Goal: Task Accomplishment & Management: Complete application form

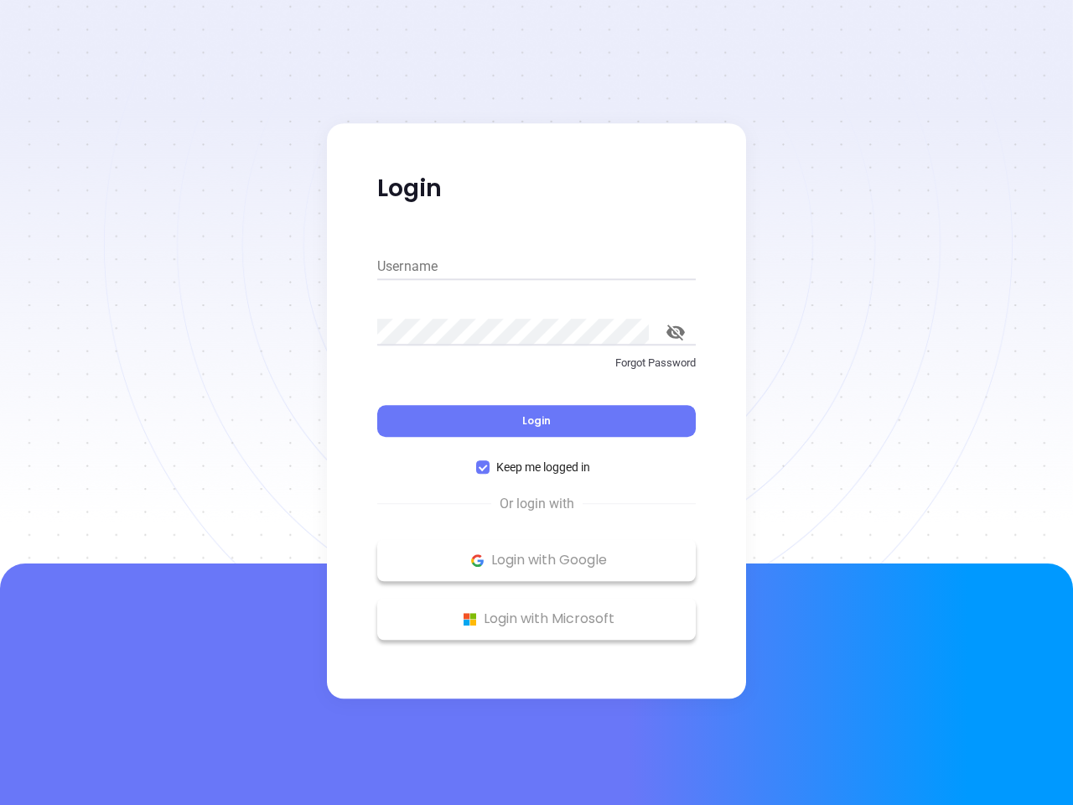
click at [536, 402] on div "Login" at bounding box center [536, 411] width 318 height 52
click at [536, 266] on input "Username" at bounding box center [536, 266] width 318 height 27
click at [675, 332] on icon "toggle password visibility" at bounding box center [675, 332] width 18 height 16
click at [536, 421] on span "Login" at bounding box center [536, 420] width 28 height 14
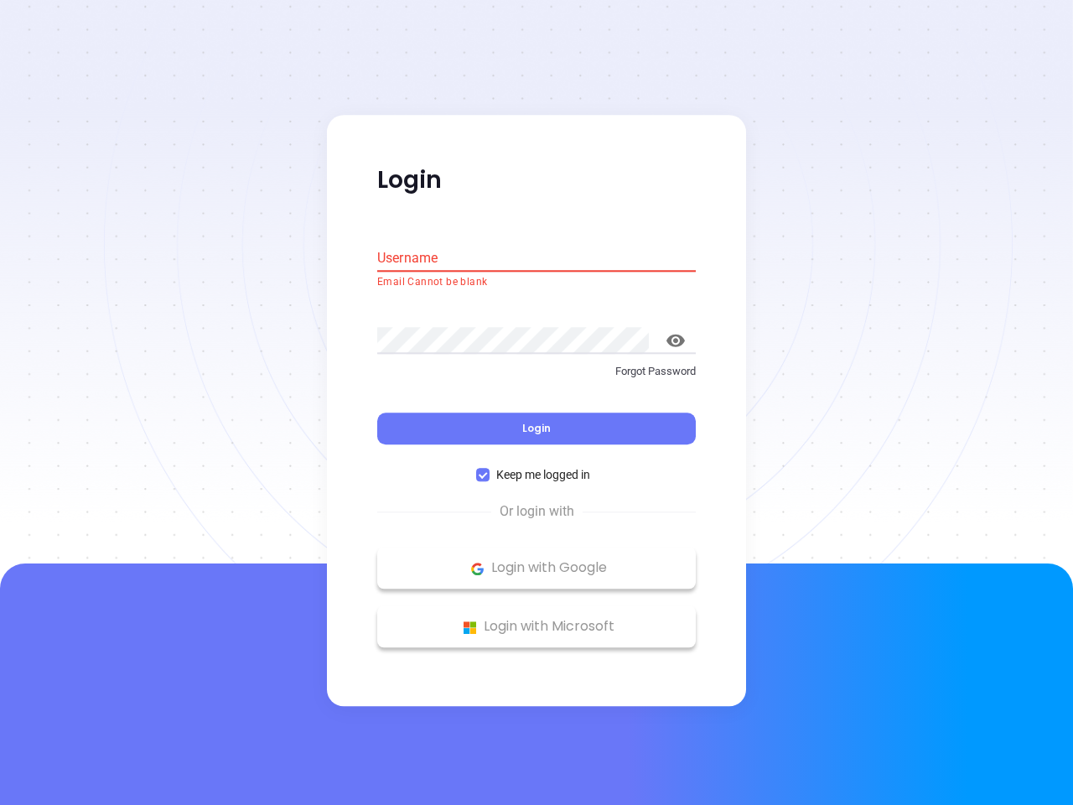
click at [536, 467] on span "Keep me logged in" at bounding box center [542, 475] width 107 height 18
click at [489, 468] on input "Keep me logged in" at bounding box center [482, 474] width 13 height 13
checkbox input "false"
click at [536, 560] on p "Login with Google" at bounding box center [536, 568] width 302 height 25
click at [536, 618] on p "Login with Microsoft" at bounding box center [536, 626] width 302 height 25
